Goal: Transaction & Acquisition: Purchase product/service

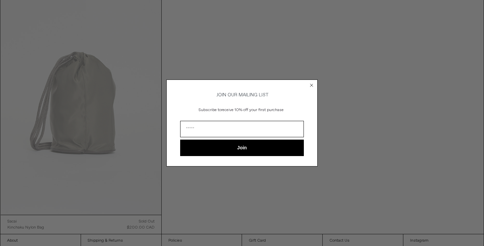
click at [313, 84] on circle "Close dialog" at bounding box center [311, 85] width 6 height 6
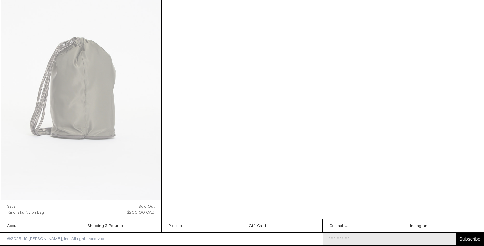
scroll to position [128, 0]
click at [12, 208] on div "Sacai" at bounding box center [11, 207] width 9 height 6
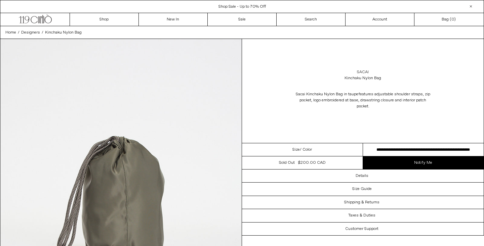
click at [363, 72] on link "Sacai" at bounding box center [363, 72] width 12 height 6
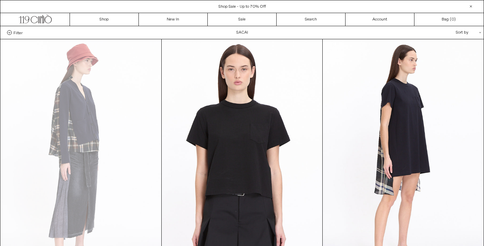
click at [461, 35] on div "Sort by .cls-1{fill:#231f20}" at bounding box center [446, 32] width 60 height 13
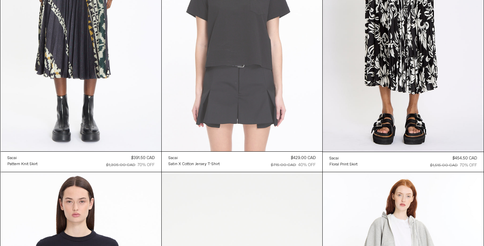
scroll to position [576, 0]
